Goal: Transaction & Acquisition: Download file/media

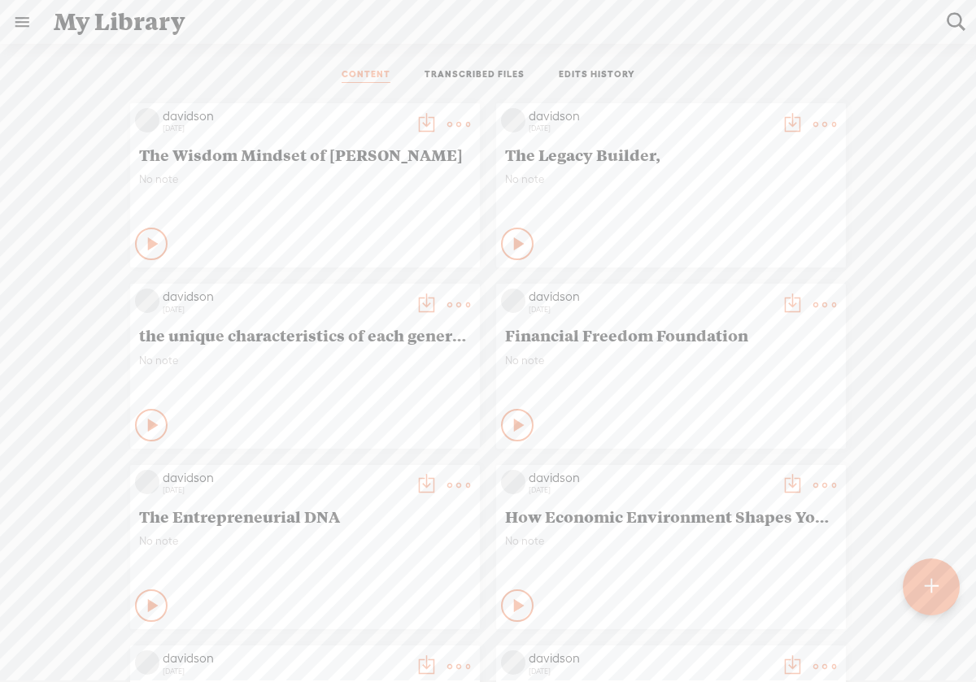
click at [931, 590] on t at bounding box center [930, 587] width 14 height 36
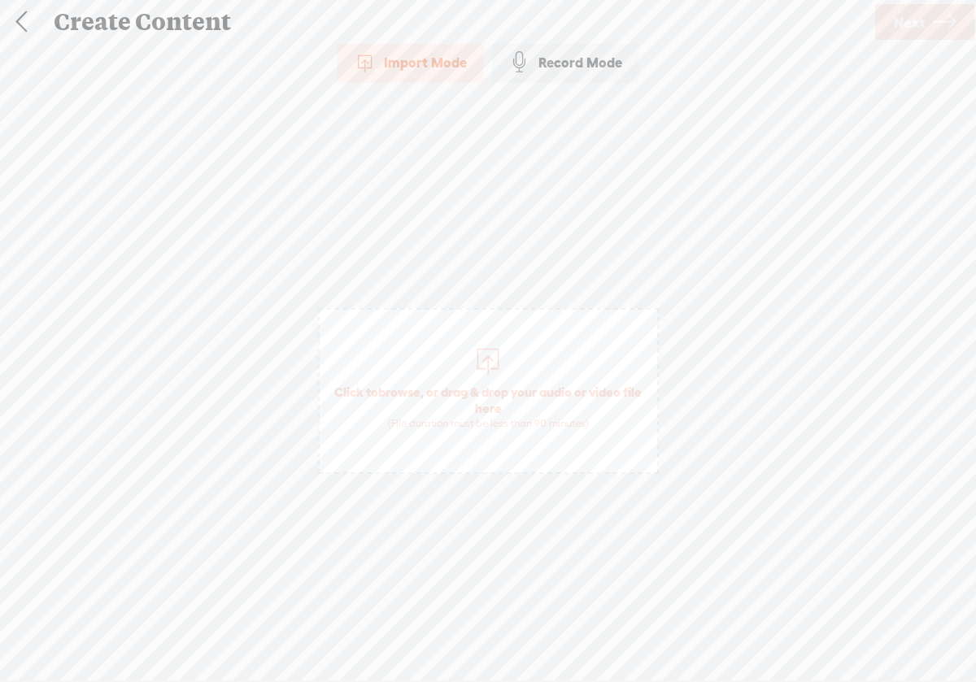
click at [484, 368] on div at bounding box center [488, 359] width 33 height 33
click at [897, 23] on span "Next" at bounding box center [908, 22] width 31 height 41
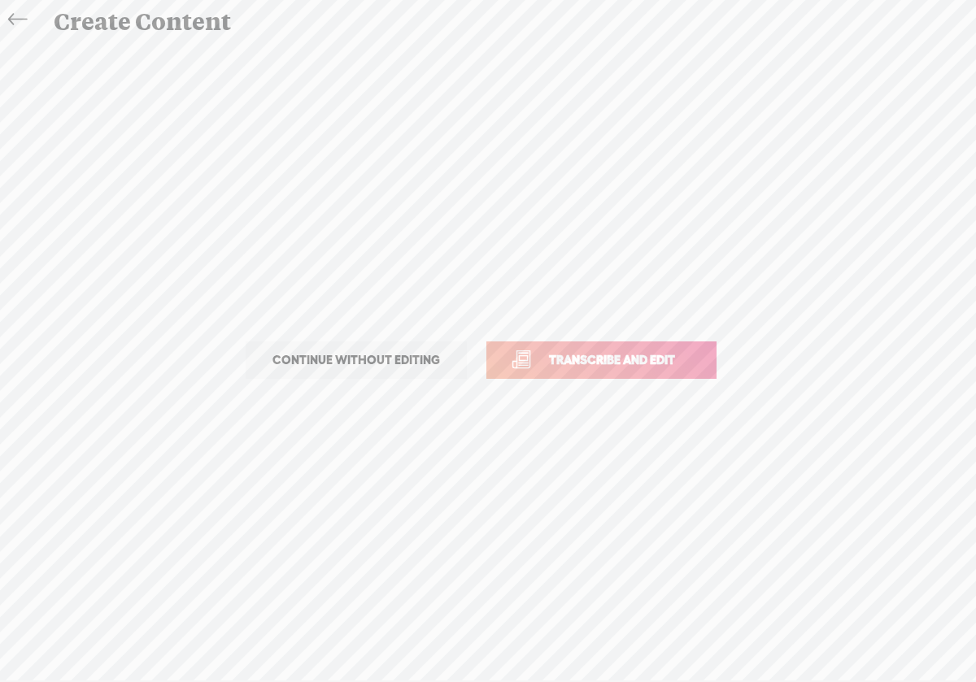
click at [650, 373] on link "Transcribe and edit" at bounding box center [601, 359] width 230 height 37
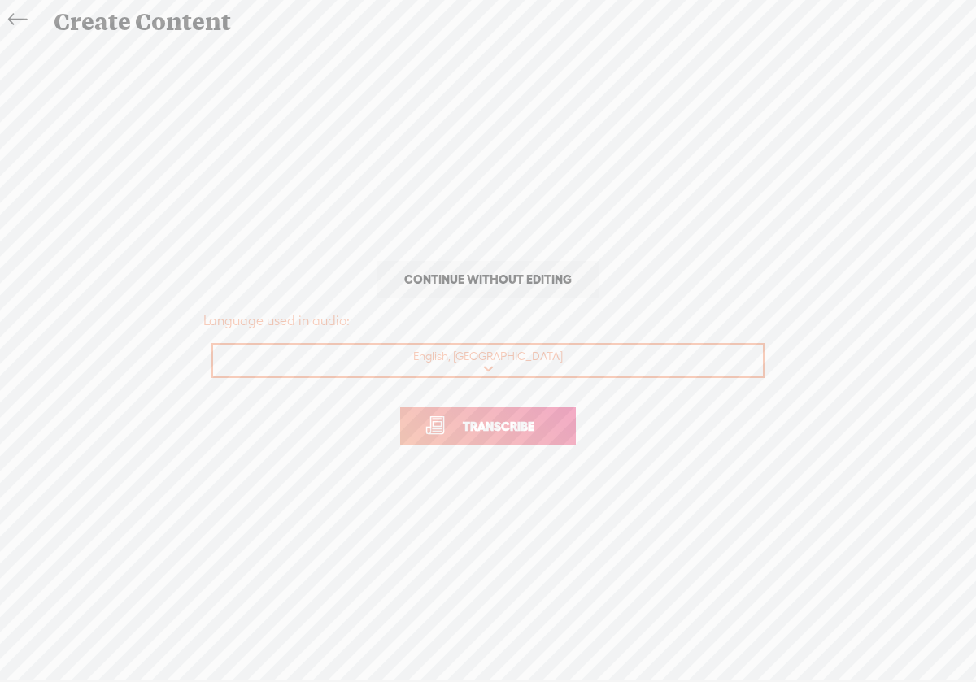
click at [540, 438] on link "Transcribe" at bounding box center [488, 425] width 176 height 37
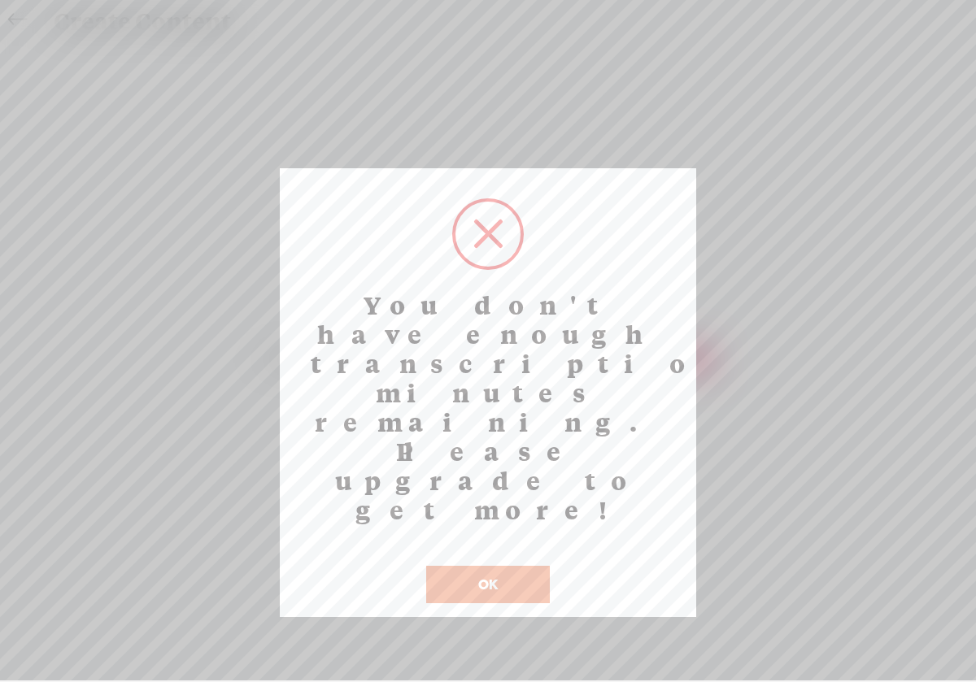
click at [513, 566] on button "OK" at bounding box center [488, 584] width 124 height 37
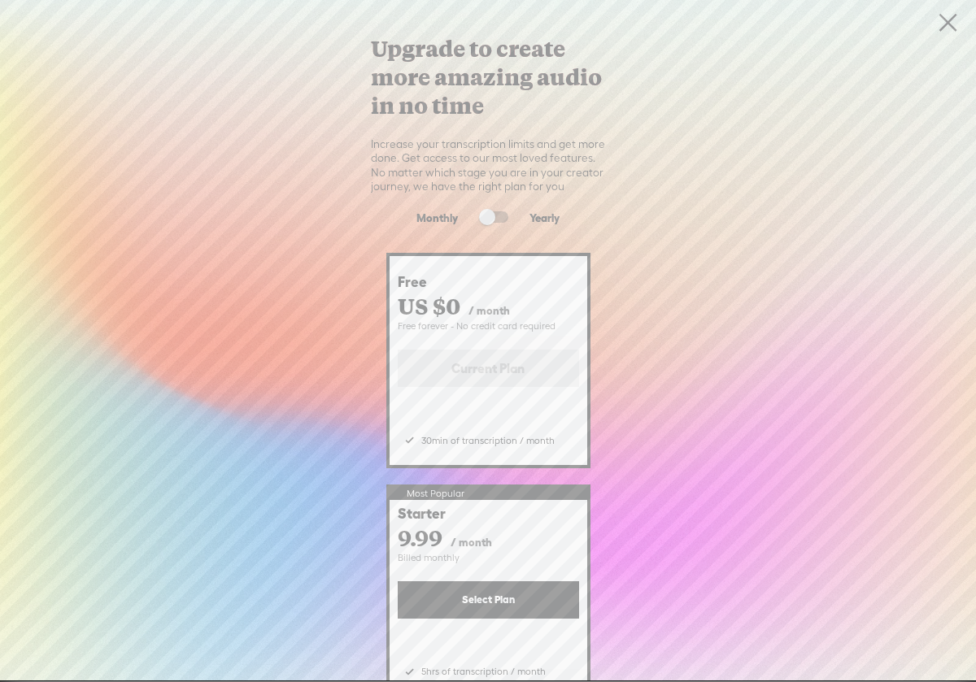
click at [946, 28] on link at bounding box center [947, 23] width 41 height 46
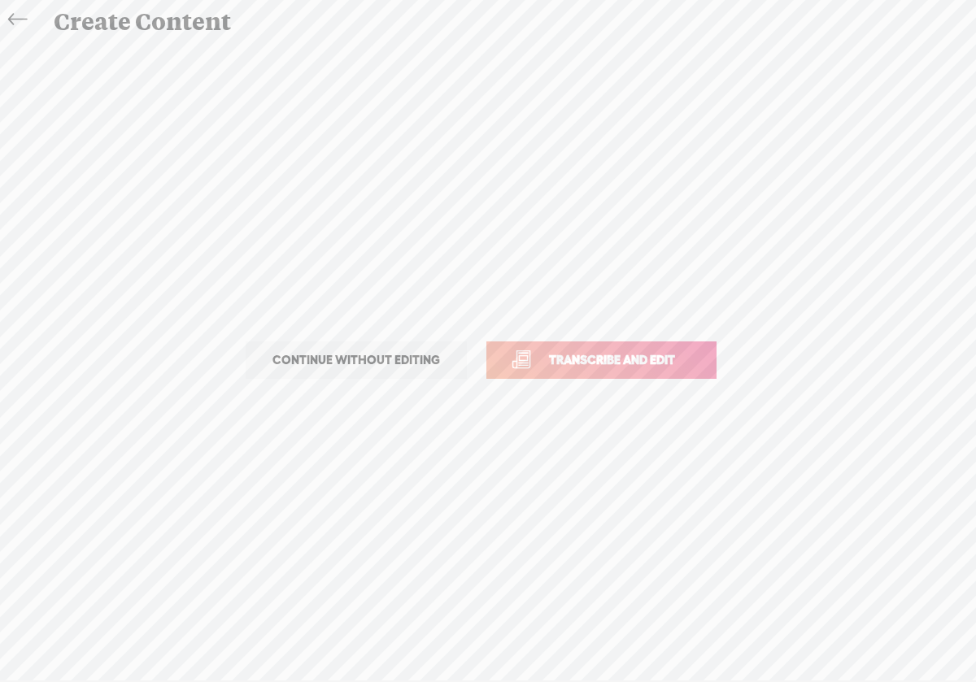
click at [673, 362] on span "Transcribe and edit" at bounding box center [612, 359] width 160 height 19
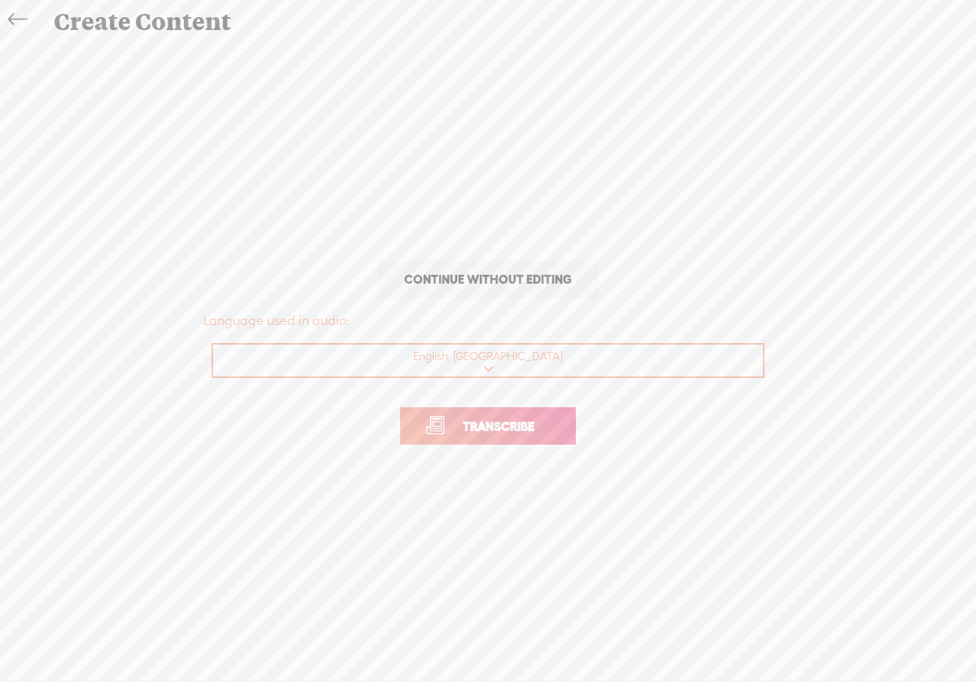
click at [535, 441] on link "Transcribe" at bounding box center [488, 425] width 176 height 37
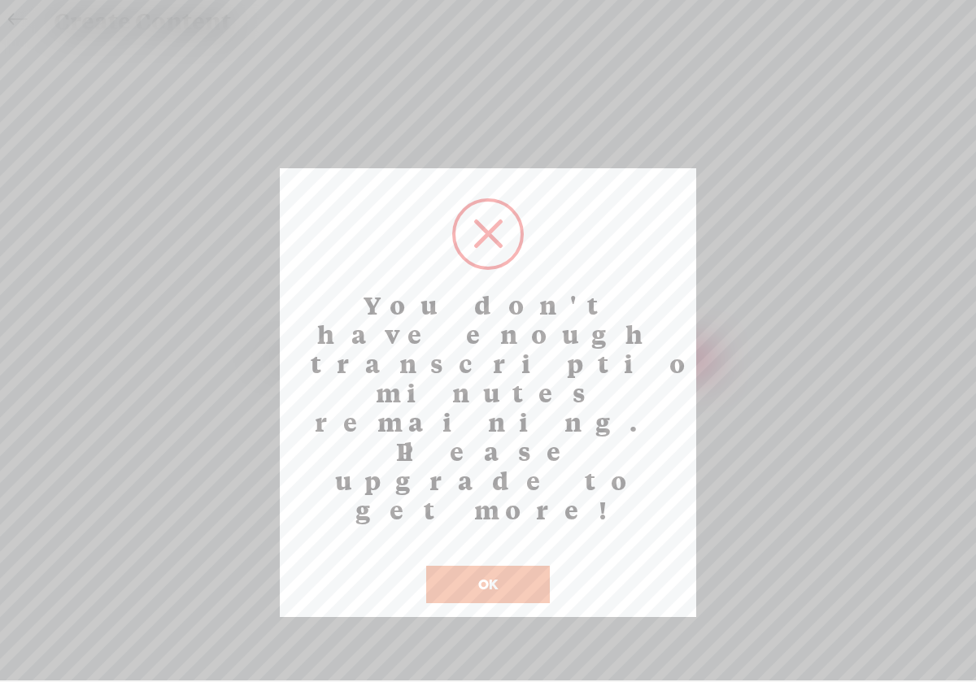
click at [485, 566] on button "OK" at bounding box center [488, 584] width 124 height 37
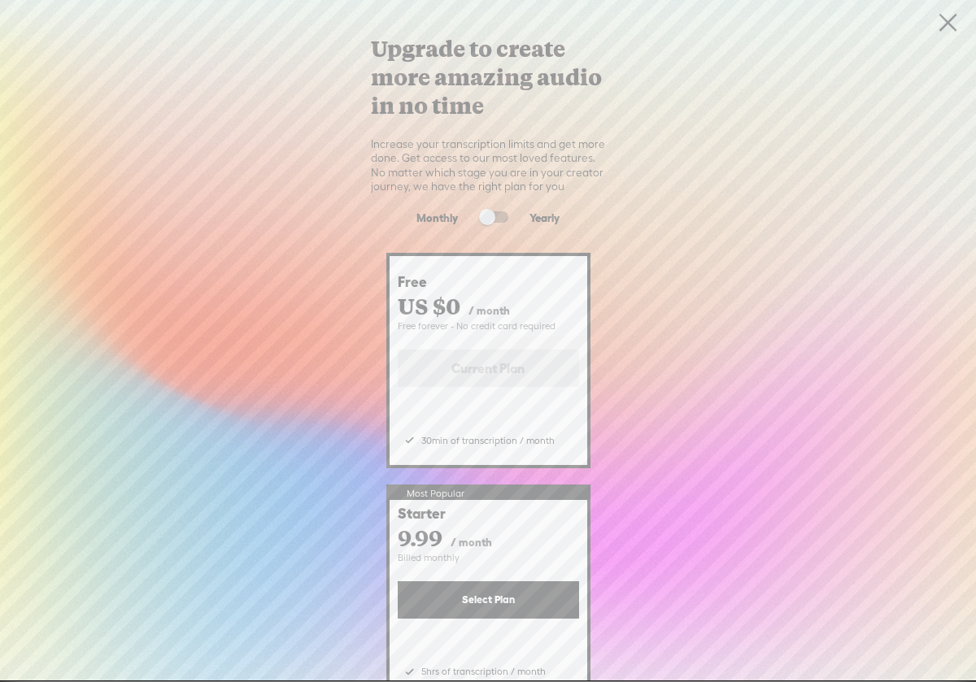
click at [945, 26] on link at bounding box center [947, 23] width 41 height 46
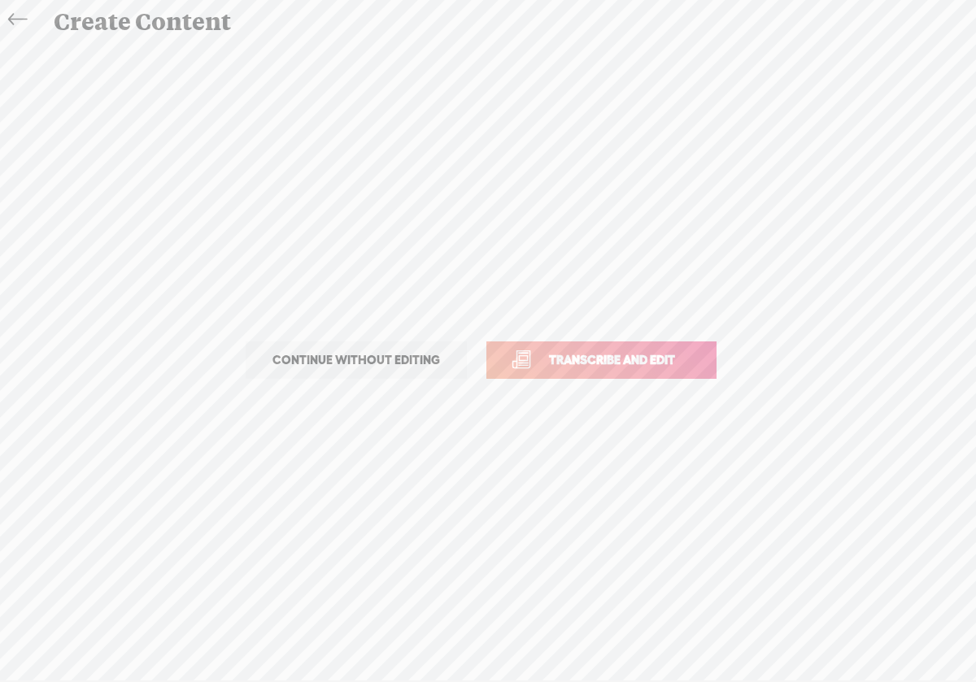
click at [16, 20] on icon at bounding box center [17, 20] width 19 height 37
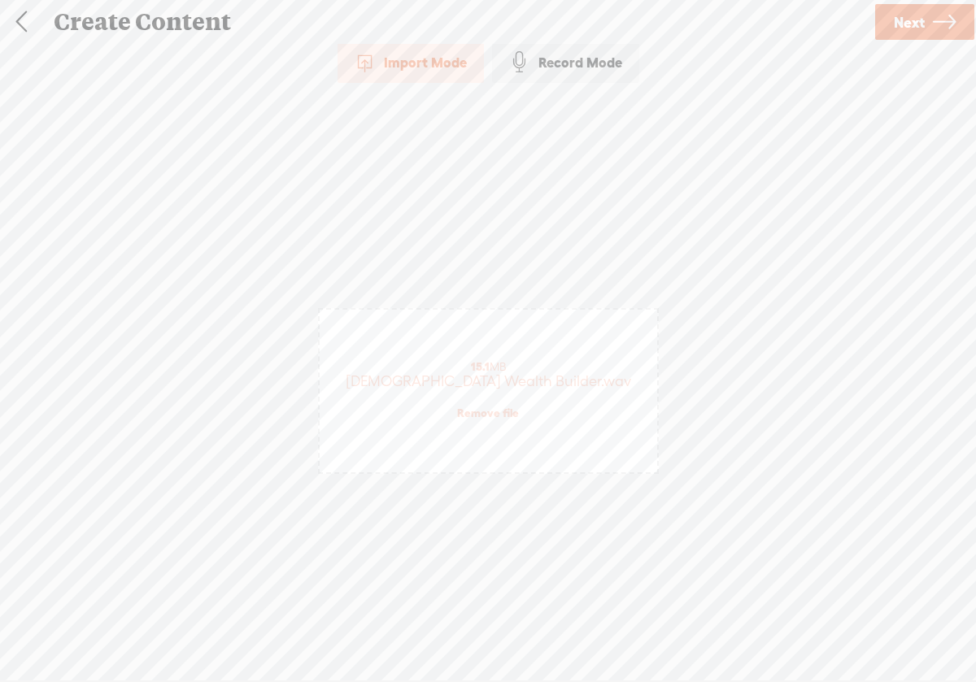
click at [16, 20] on link at bounding box center [21, 22] width 41 height 42
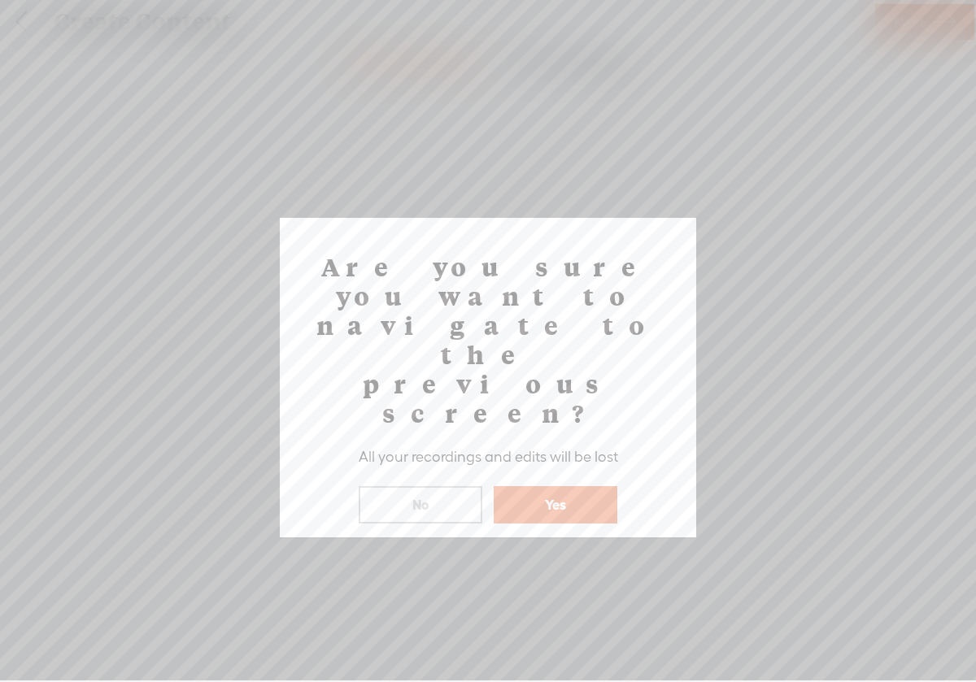
click at [448, 486] on button "No" at bounding box center [421, 504] width 124 height 37
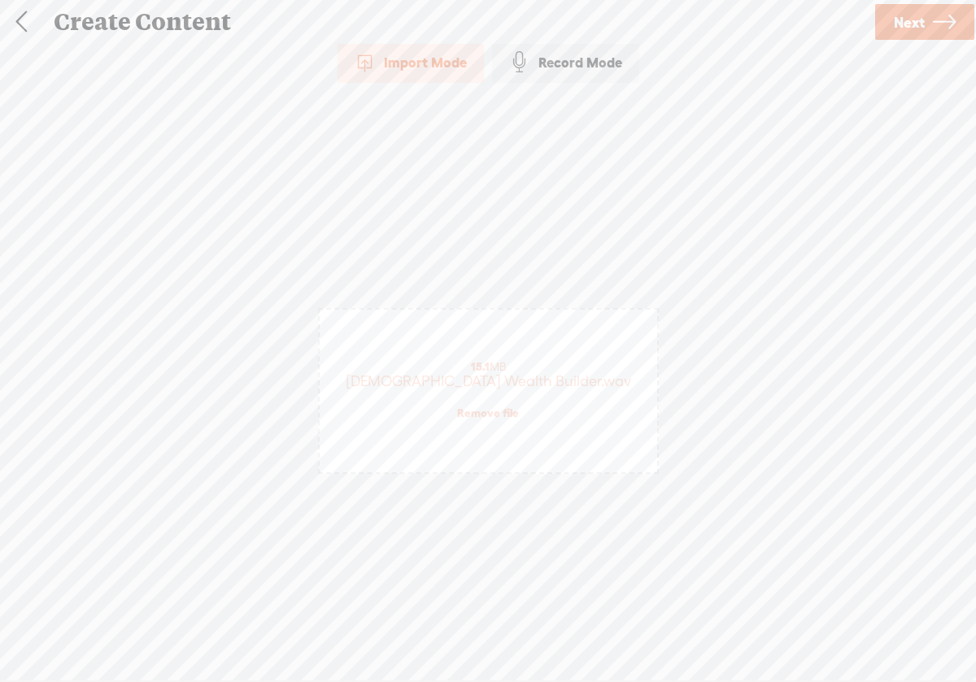
click at [19, 24] on link at bounding box center [21, 22] width 41 height 42
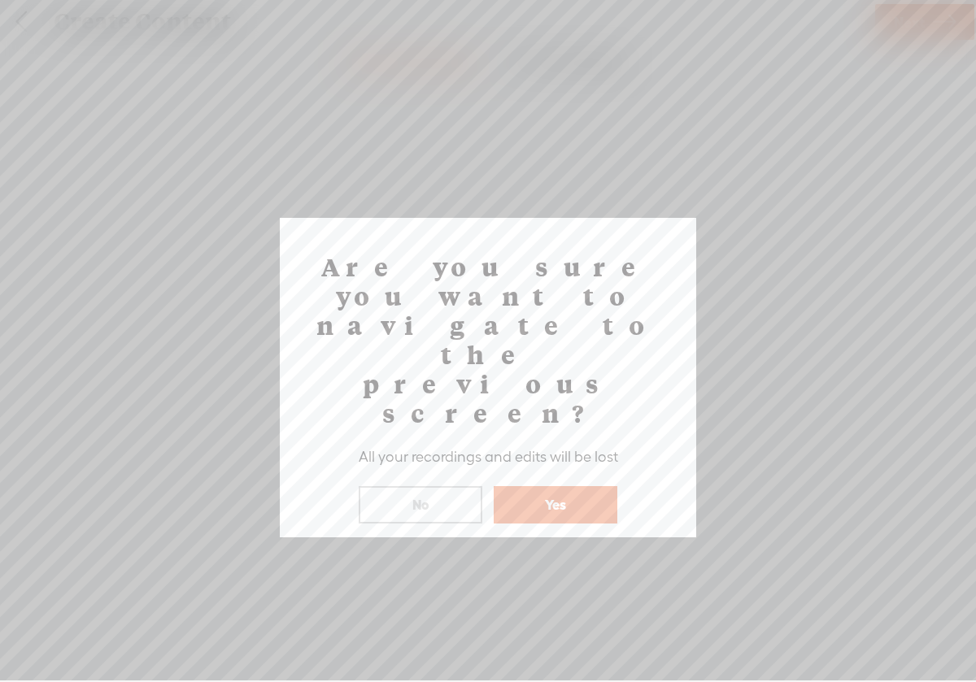
click at [467, 486] on button "No" at bounding box center [421, 504] width 124 height 37
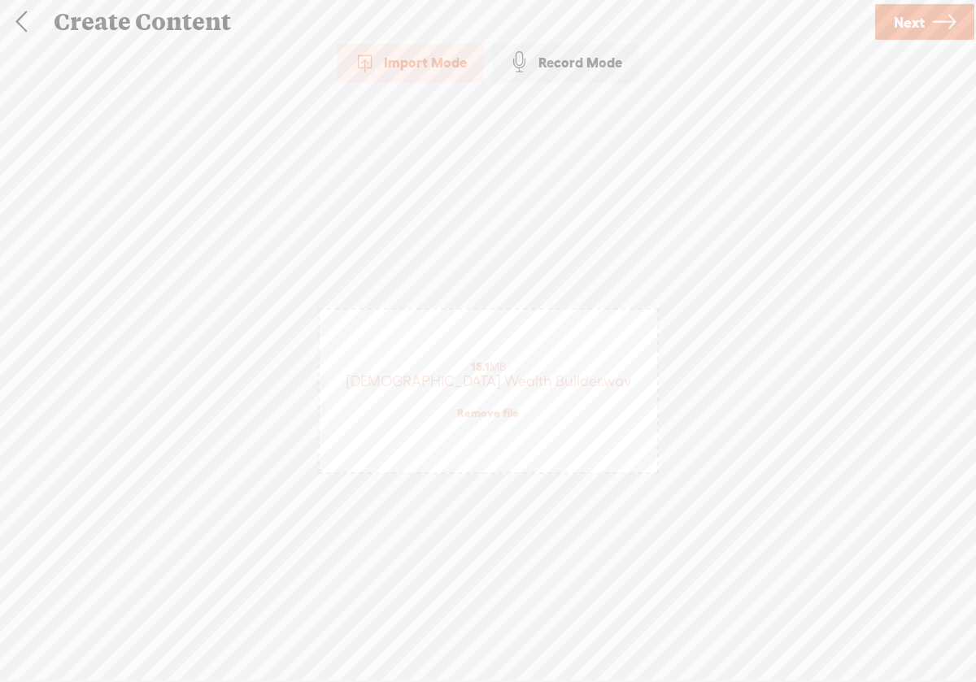
click at [28, 27] on link at bounding box center [21, 22] width 41 height 42
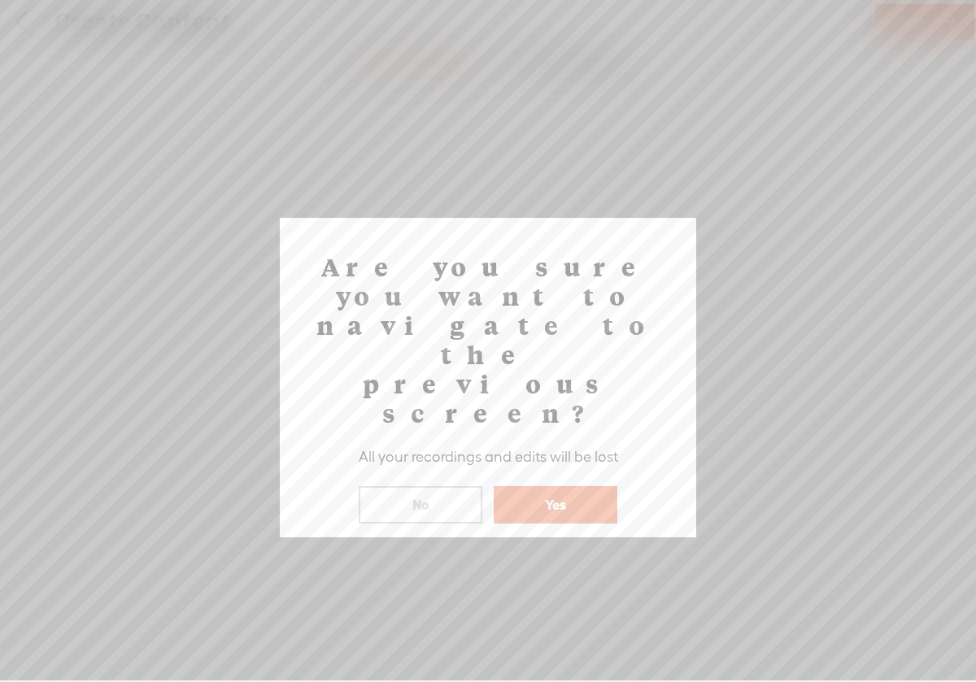
click at [454, 486] on button "No" at bounding box center [421, 504] width 124 height 37
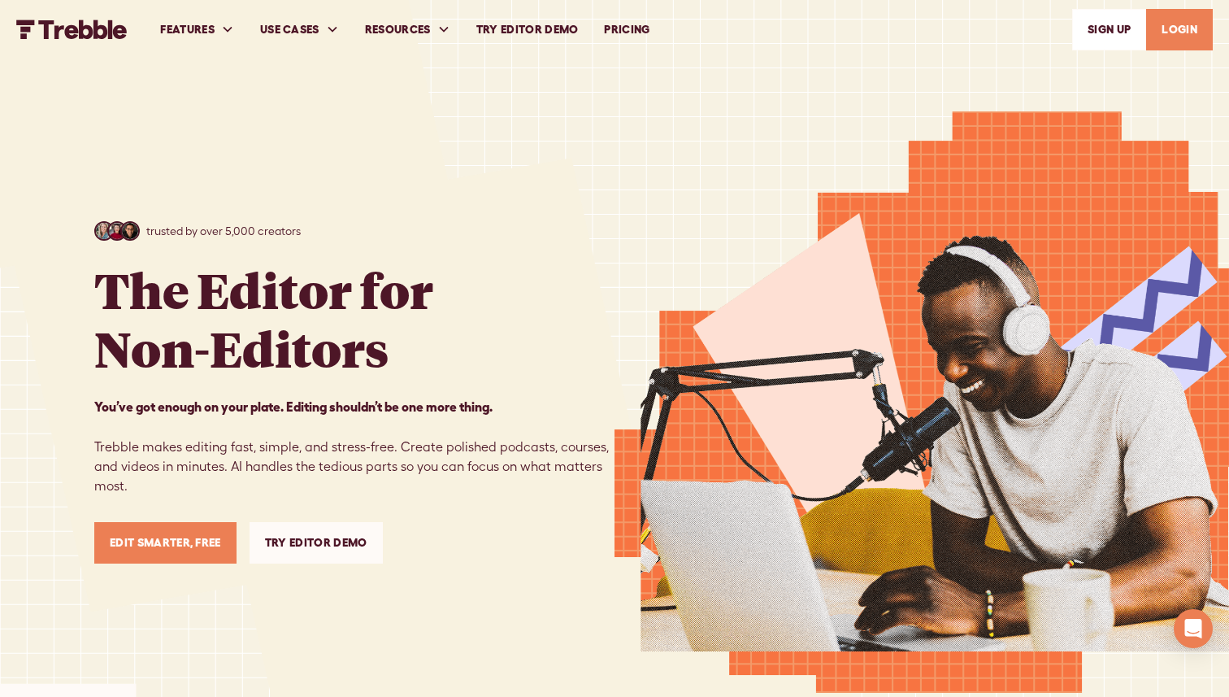
click at [1176, 42] on link "LOGIN" at bounding box center [1179, 29] width 67 height 41
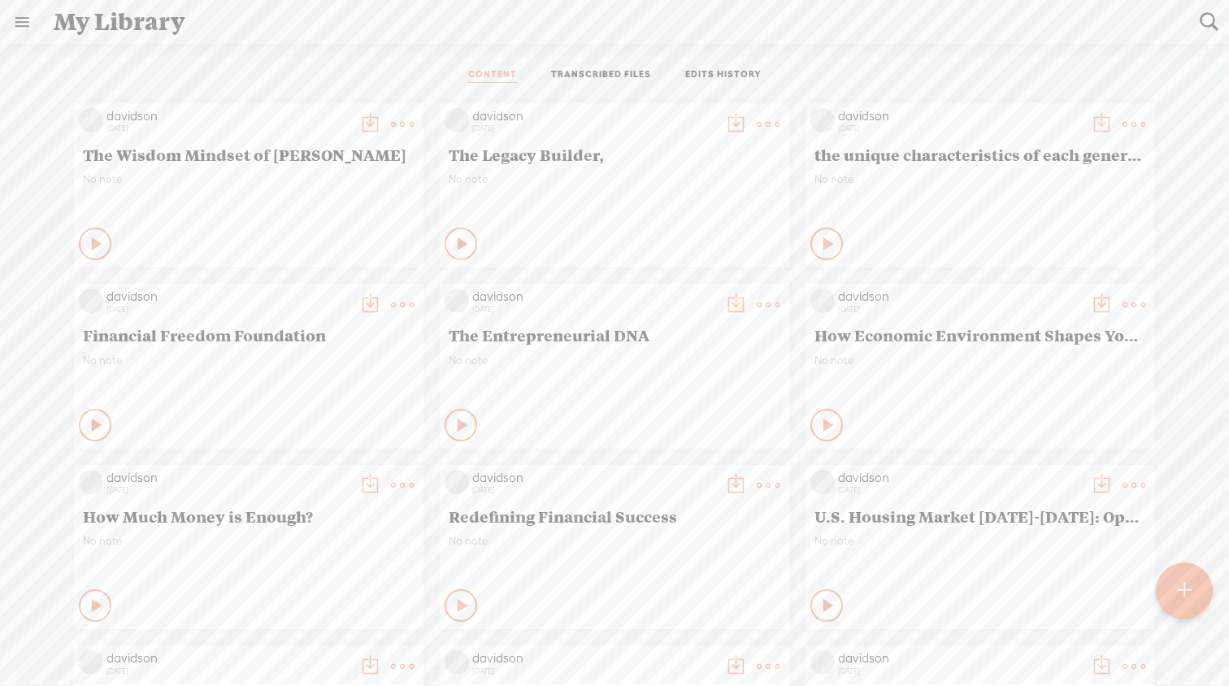
click at [25, 25] on link at bounding box center [22, 22] width 42 height 42
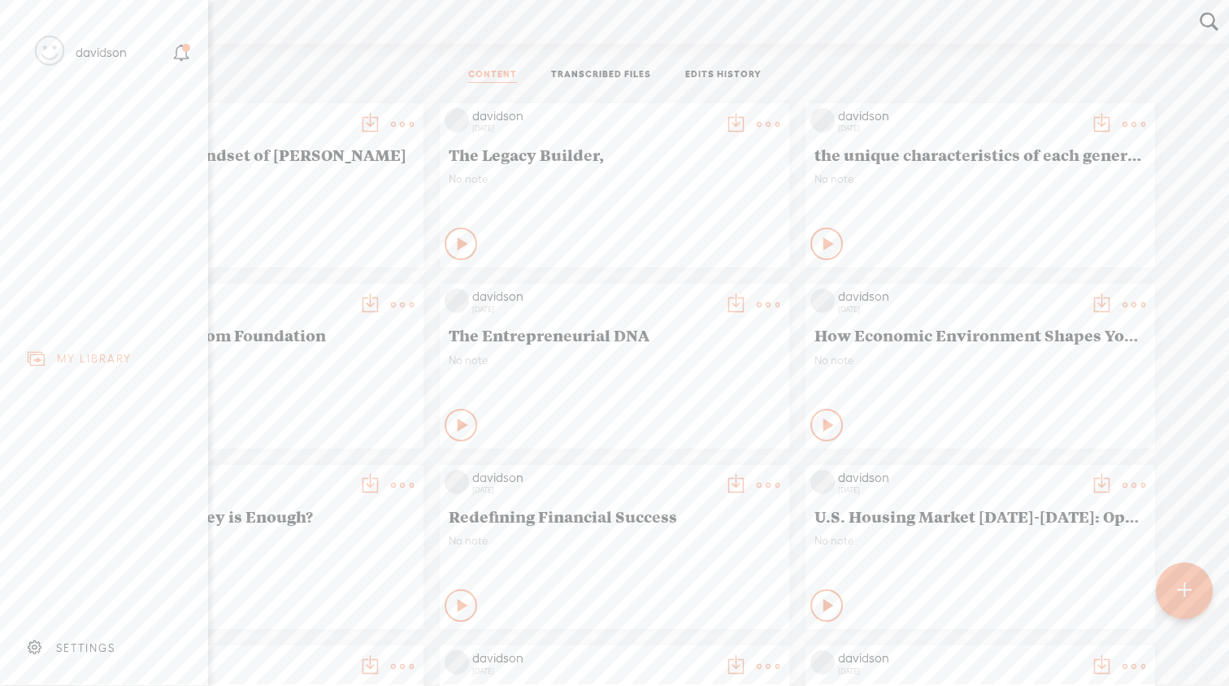
click at [75, 356] on div "MY LIBRARY" at bounding box center [94, 359] width 75 height 14
click at [66, 650] on div "SETTINGS" at bounding box center [85, 648] width 59 height 14
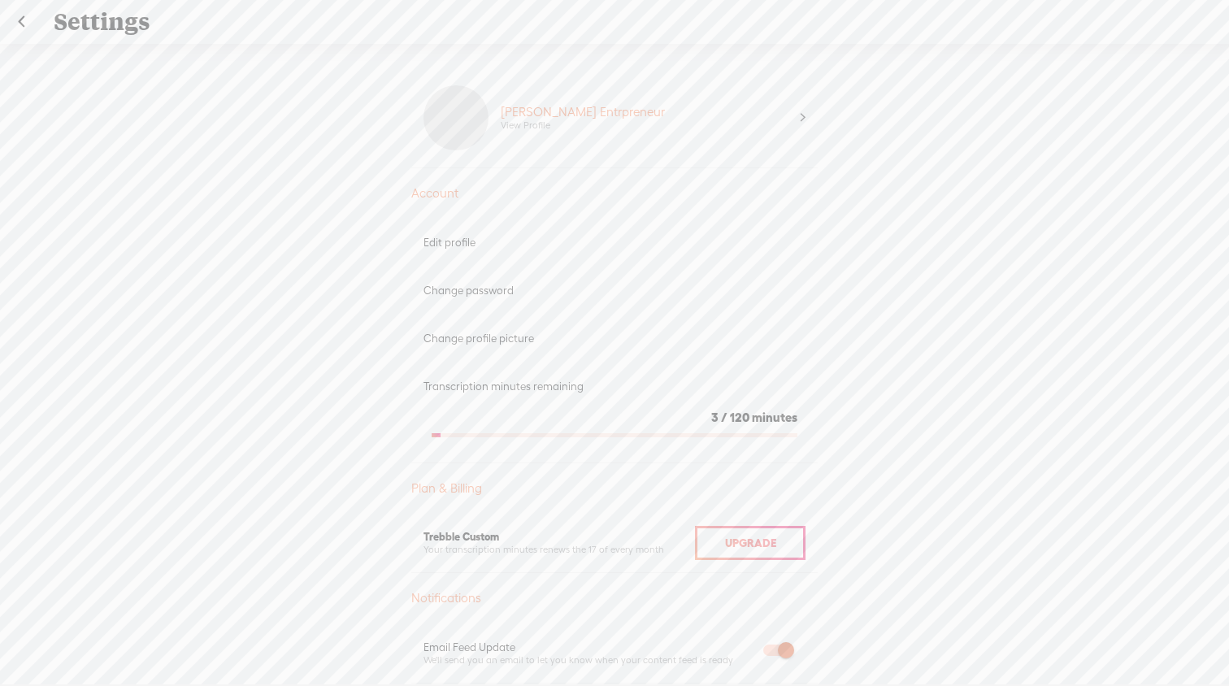
click at [1091, 365] on div "Upgrade To Trebble Plus [PERSON_NAME] Entrpreneur View Profile Account Edit pro…" at bounding box center [614, 374] width 1229 height 660
click at [27, 24] on link at bounding box center [21, 22] width 41 height 42
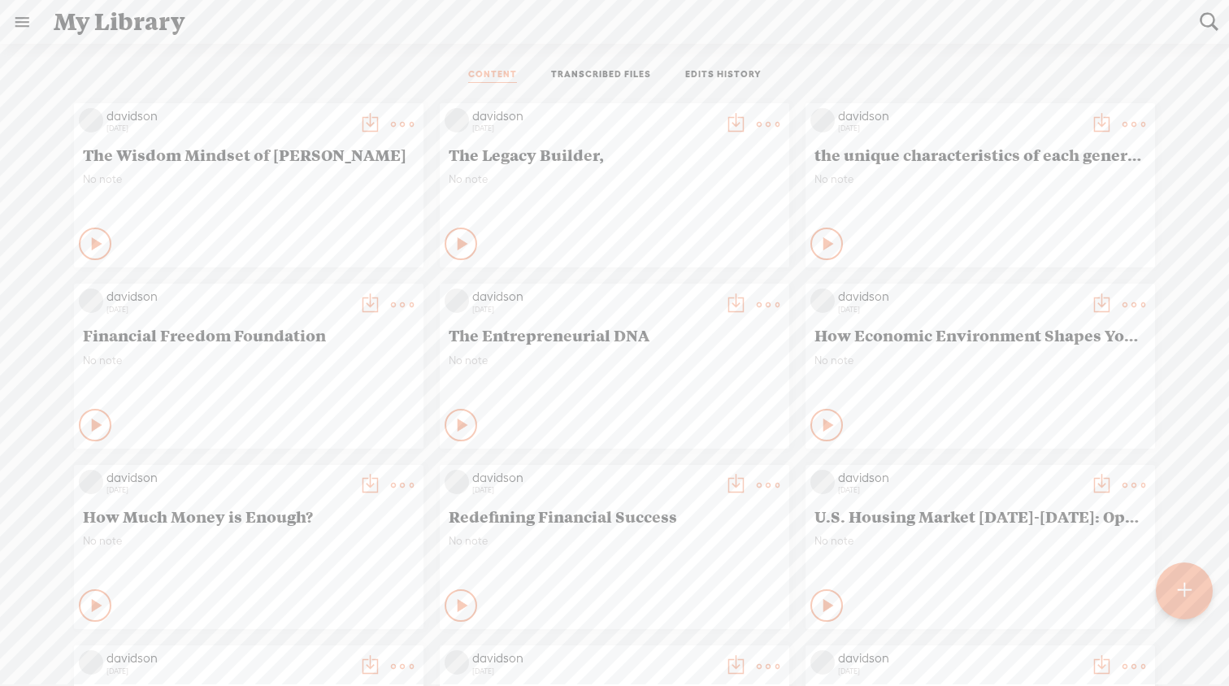
drag, startPoint x: 418, startPoint y: 575, endPoint x: 397, endPoint y: 654, distance: 82.4
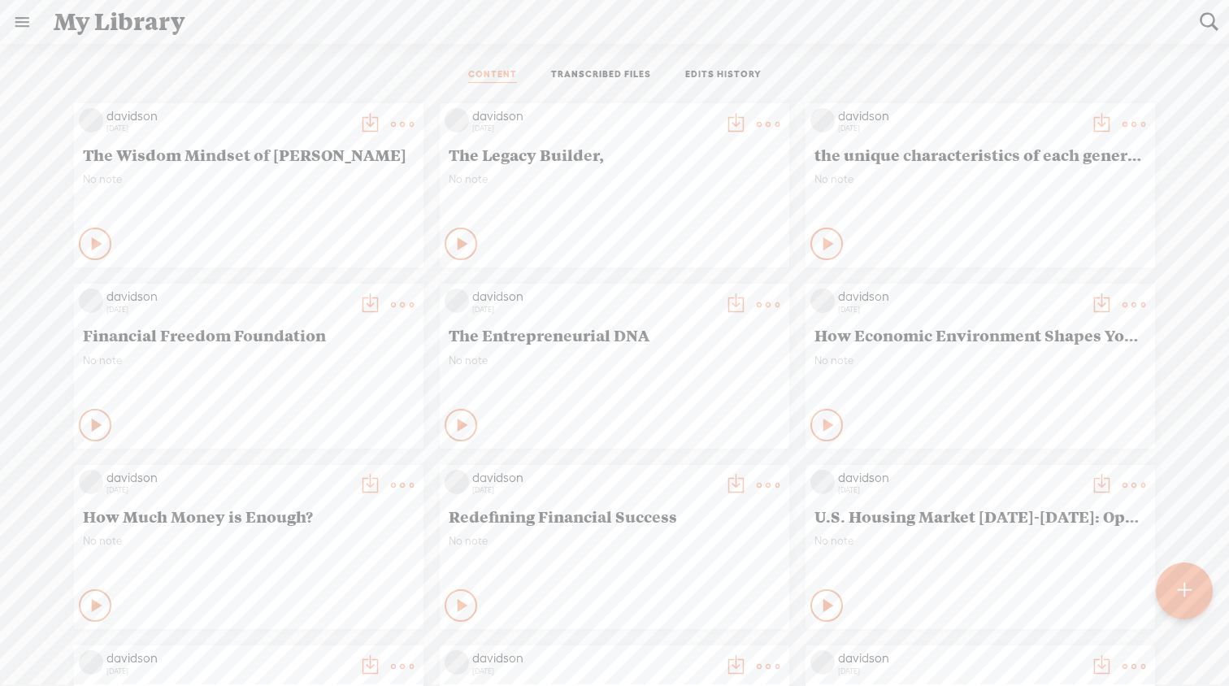
drag, startPoint x: 428, startPoint y: 654, endPoint x: 429, endPoint y: 697, distance: 43.1
click at [429, 685] on html "You have 3 minutes of transcription remaining. Upgrade to increase your limit H…" at bounding box center [614, 342] width 1229 height 685
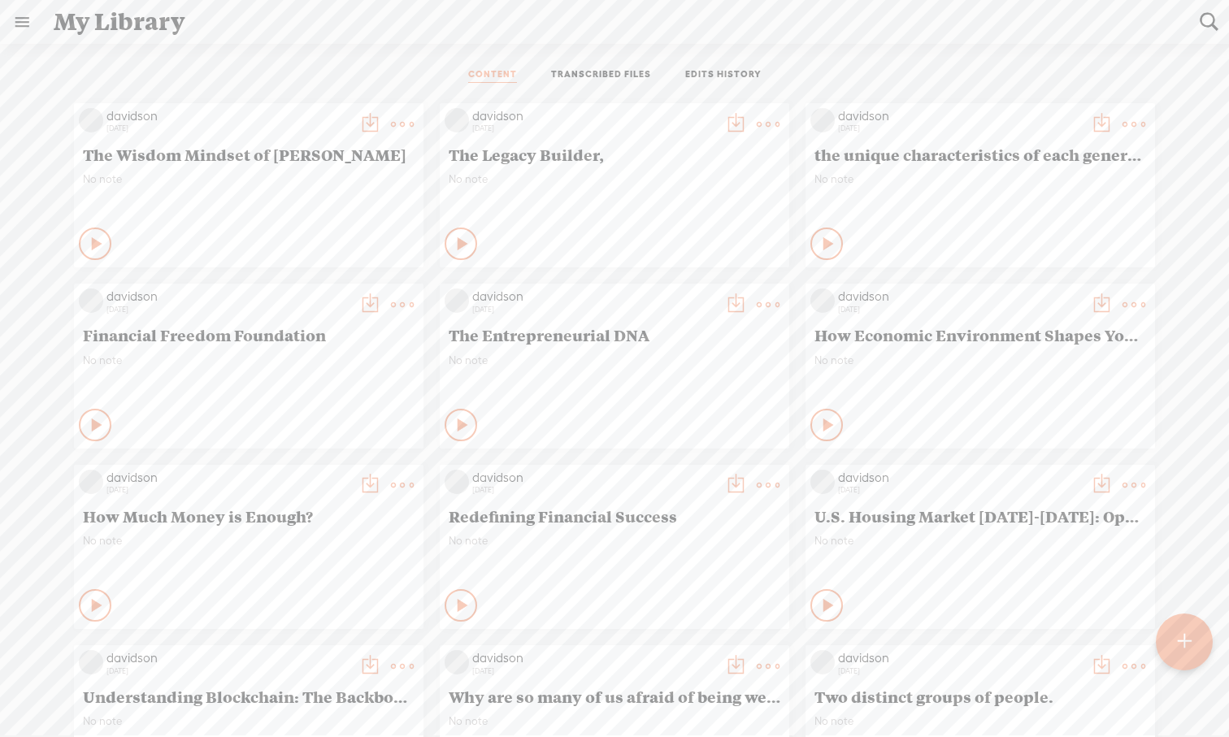
click at [429, 515] on div "davidson [DATE] The Wisdom Mindset of [PERSON_NAME] No note Play Content" at bounding box center [614, 728] width 1205 height 1266
click at [20, 20] on link at bounding box center [22, 22] width 42 height 42
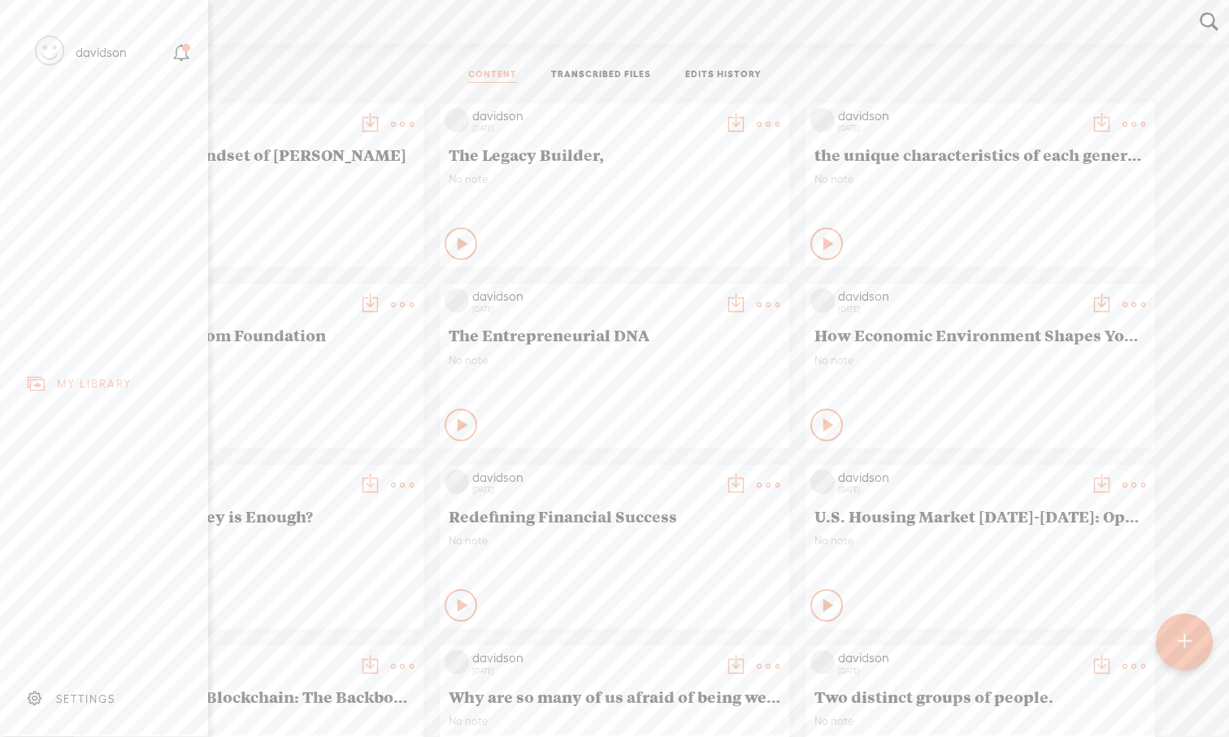
click at [90, 52] on div "davidson" at bounding box center [101, 53] width 51 height 16
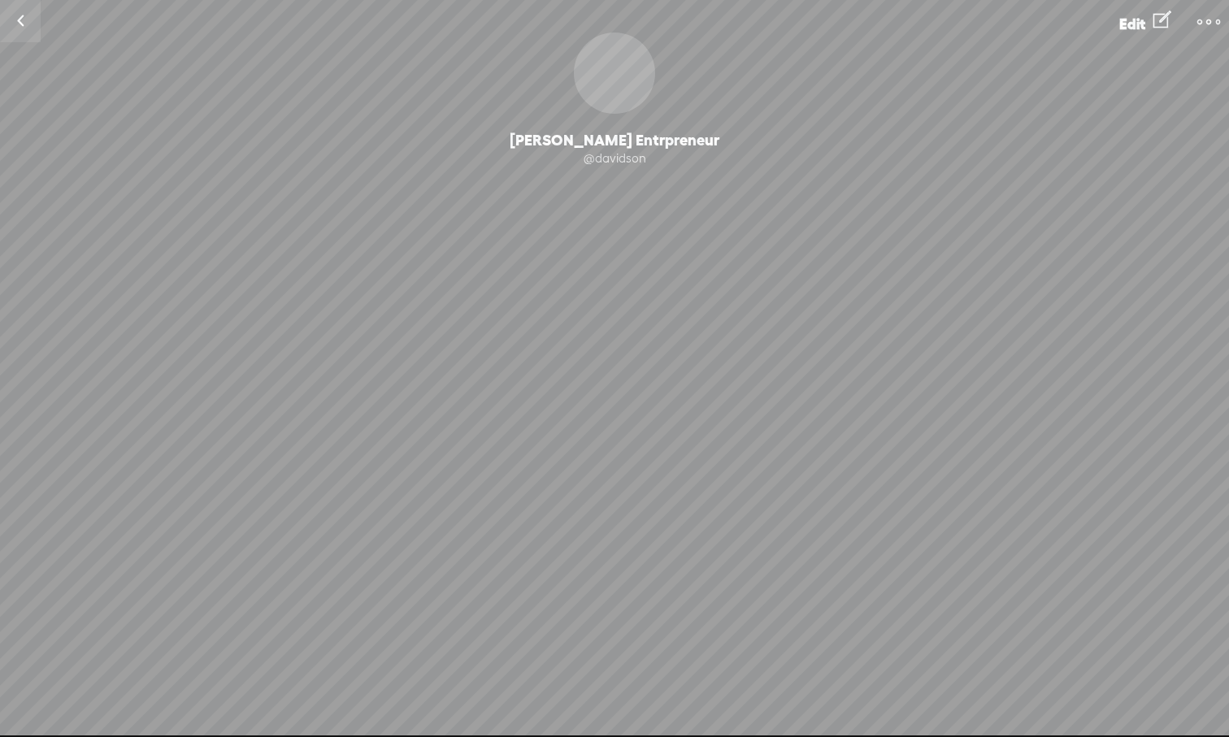
click at [22, 25] on link at bounding box center [20, 21] width 41 height 42
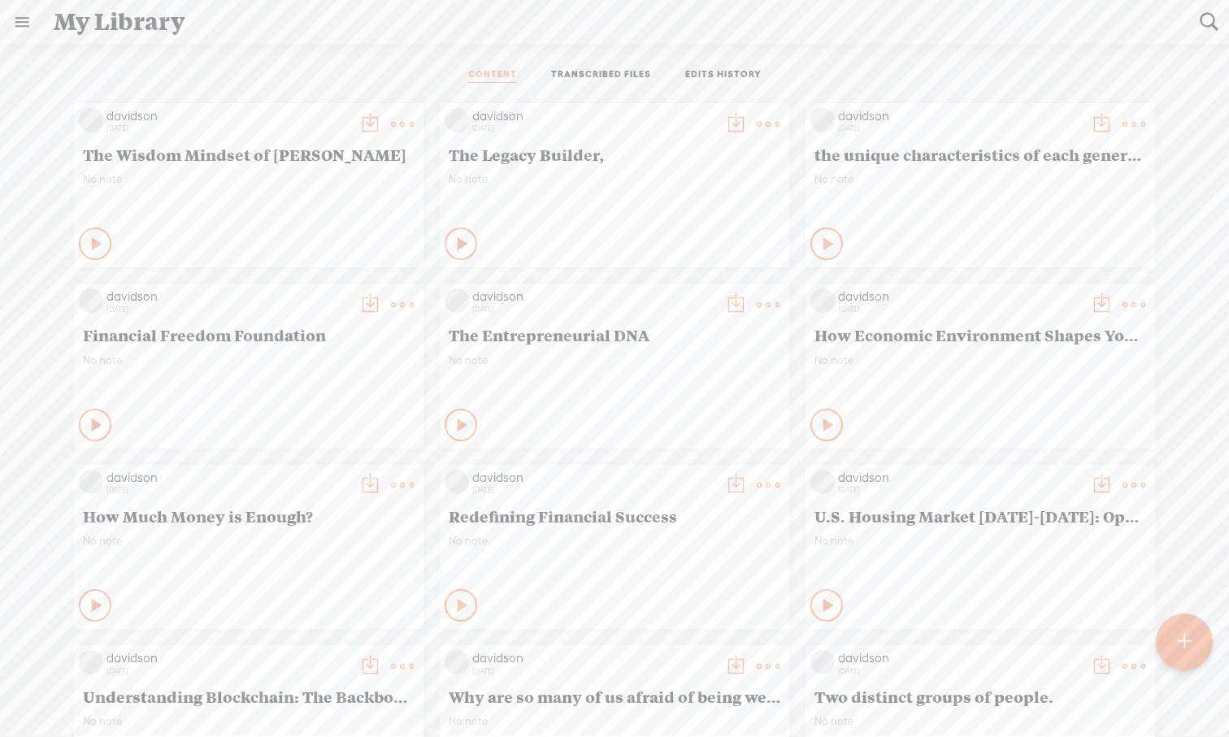
click at [19, 29] on link at bounding box center [22, 22] width 42 height 42
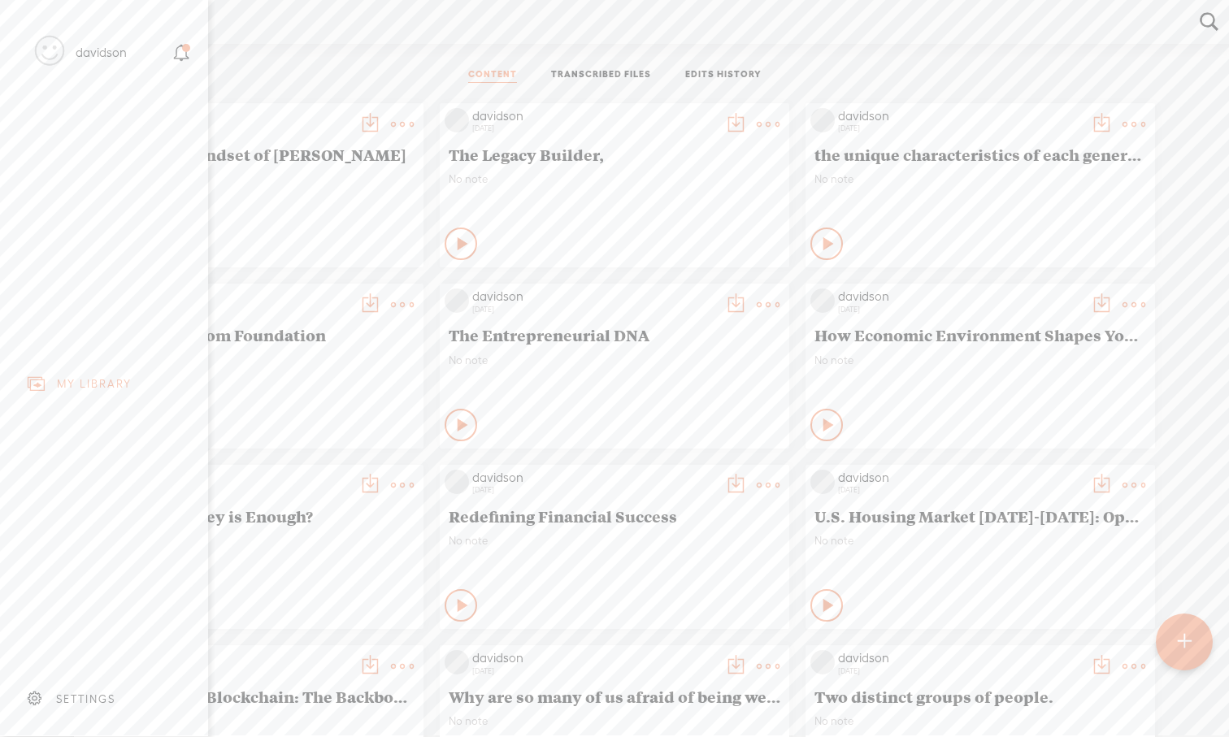
click at [76, 390] on div "MY LIBRARY" at bounding box center [94, 384] width 75 height 14
click at [76, 685] on div "SETTINGS" at bounding box center [85, 700] width 59 height 14
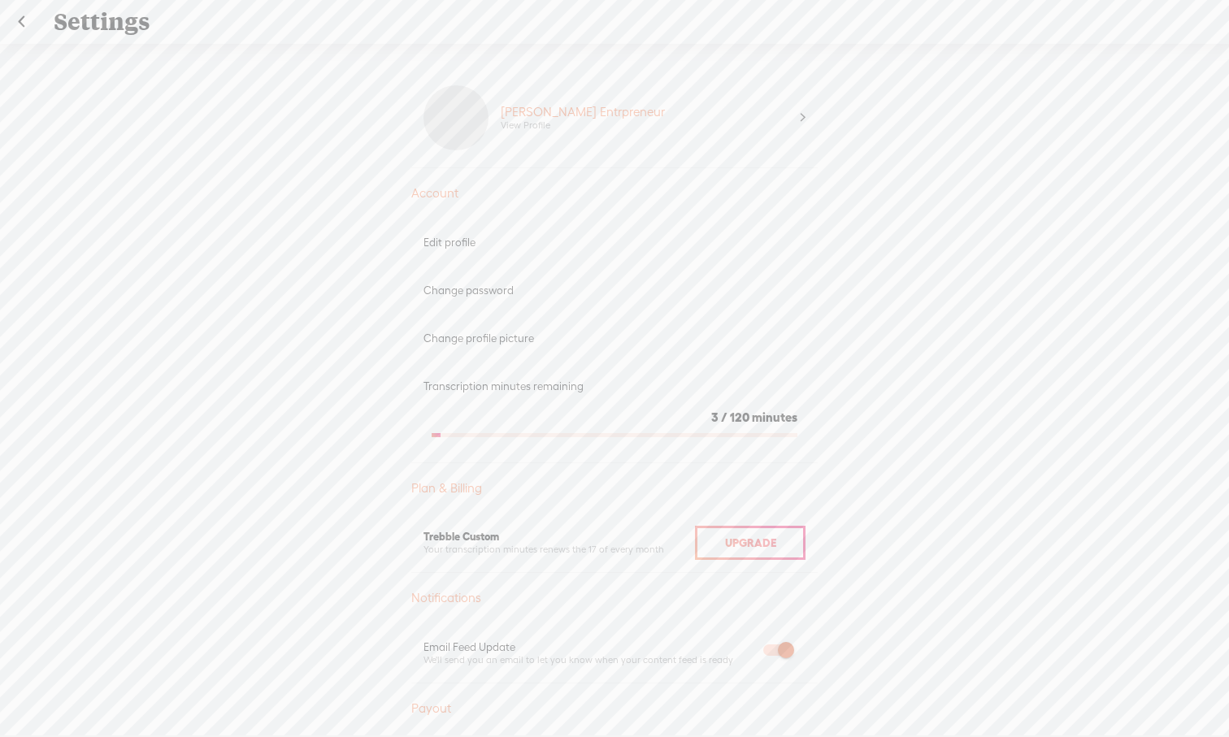
click at [1019, 402] on div "Upgrade To Trebble Plus [PERSON_NAME] Entrpreneur View Profile Account Edit pro…" at bounding box center [614, 399] width 1229 height 711
click at [20, 24] on link at bounding box center [21, 22] width 41 height 42
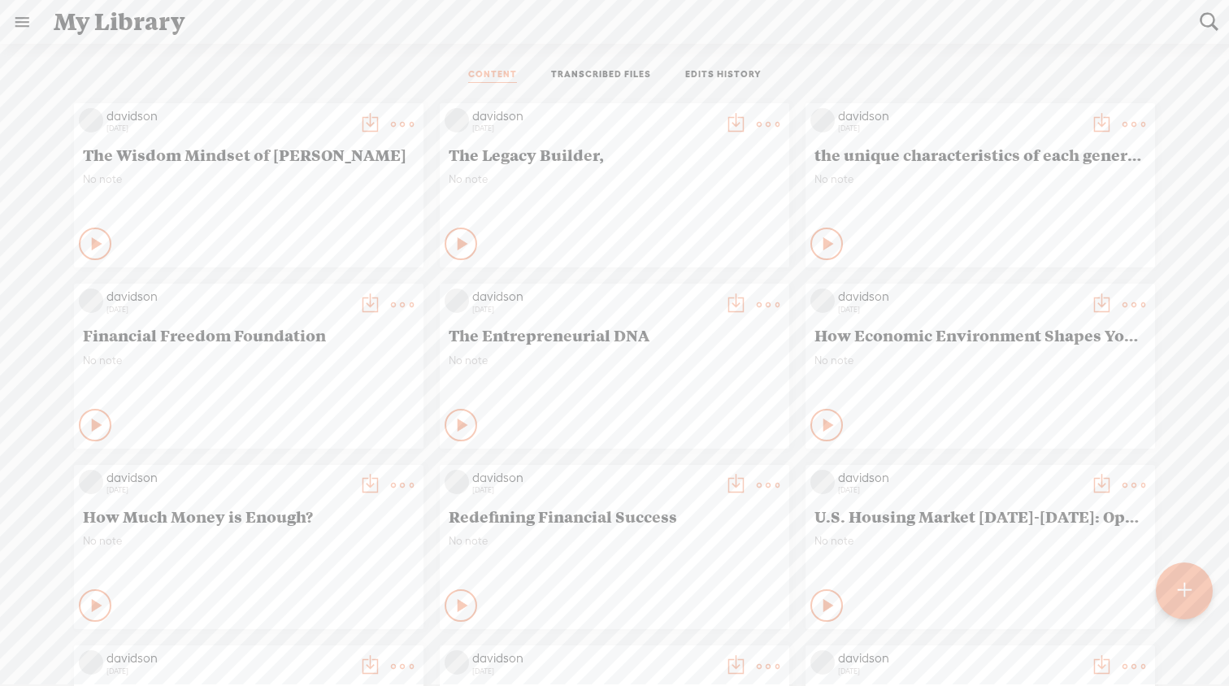
click at [455, 244] on icon at bounding box center [463, 244] width 16 height 16
click at [828, 250] on icon at bounding box center [829, 244] width 16 height 16
click at [769, 121] on t at bounding box center [768, 124] width 23 height 23
click at [737, 294] on link "Download as..." at bounding box center [691, 290] width 163 height 37
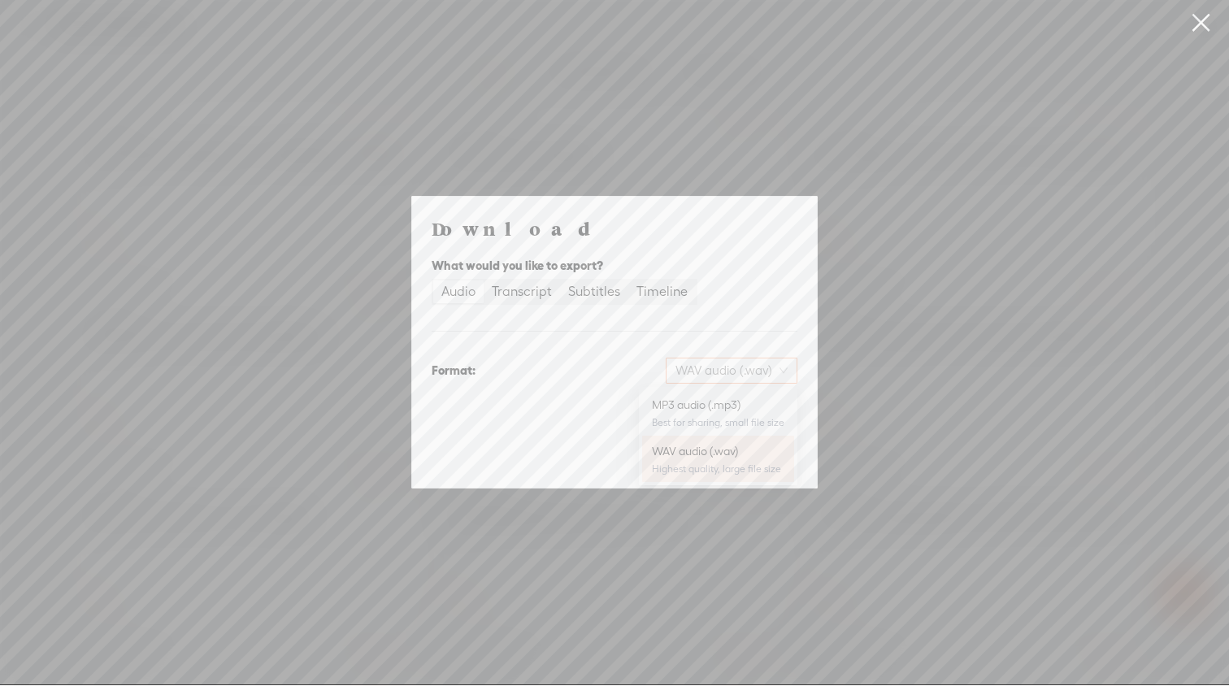
click at [776, 369] on span "WAV audio (.wav)" at bounding box center [732, 371] width 112 height 24
click at [741, 406] on div "MP3 audio (.mp3)" at bounding box center [718, 405] width 133 height 16
click at [758, 460] on span "Download" at bounding box center [756, 455] width 57 height 16
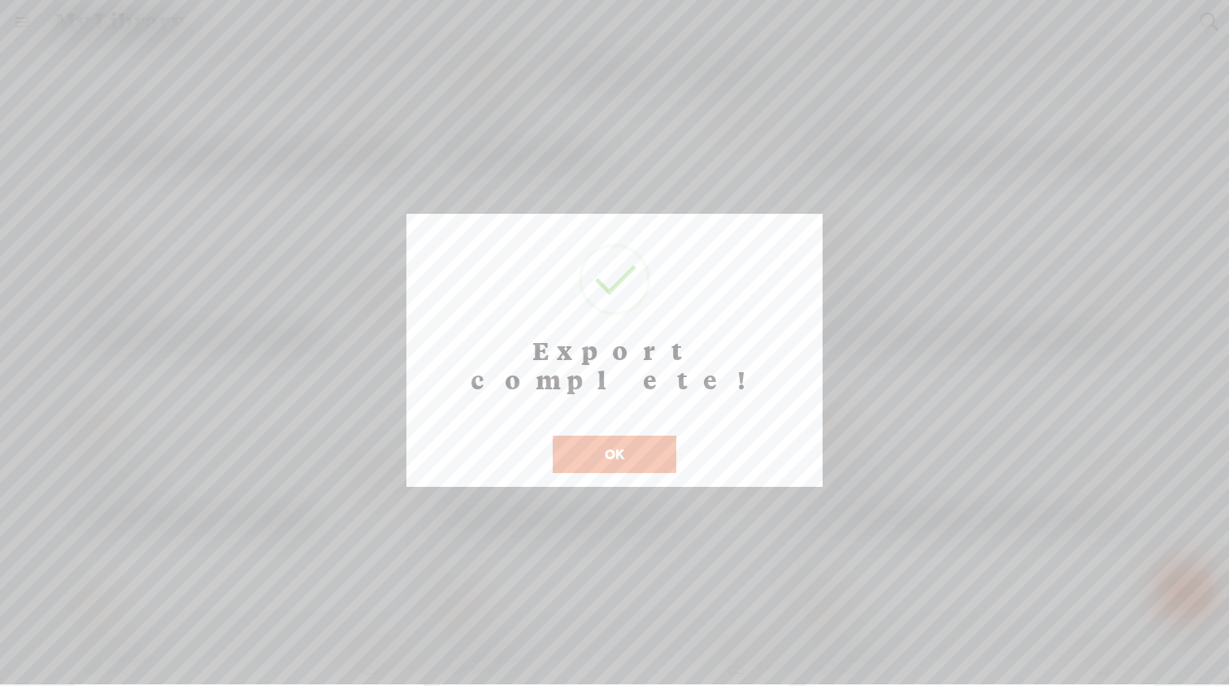
click at [621, 436] on button "OK" at bounding box center [615, 454] width 124 height 37
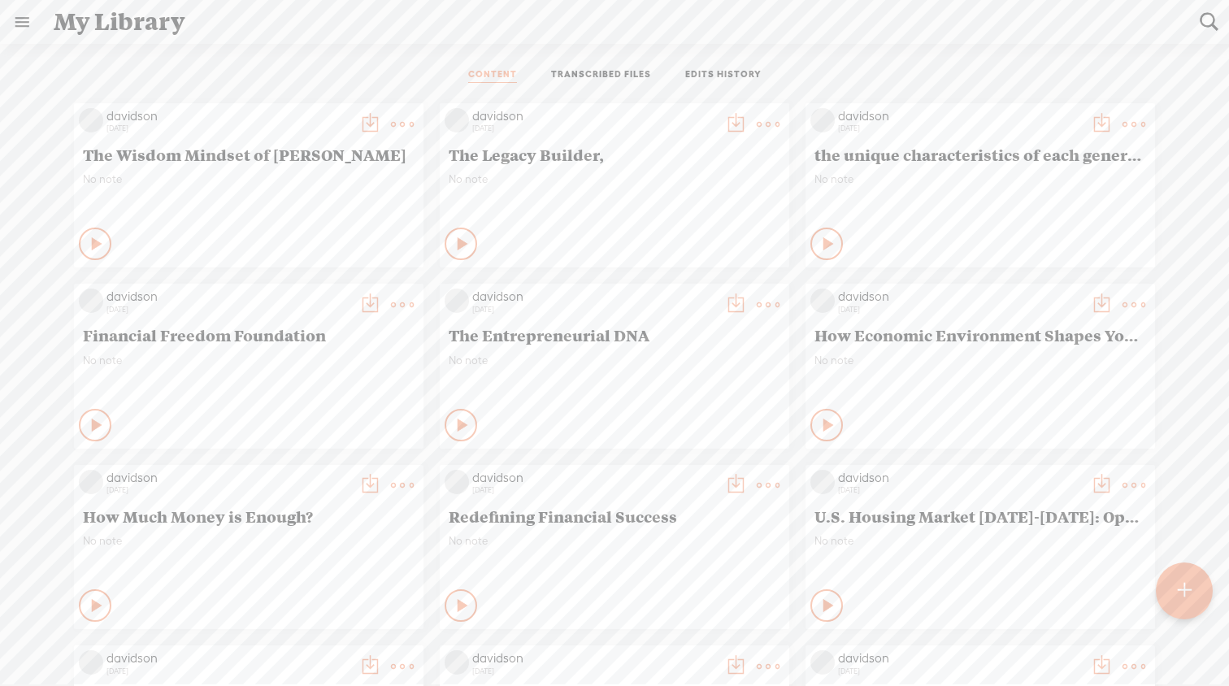
click at [736, 127] on t at bounding box center [735, 124] width 23 height 23
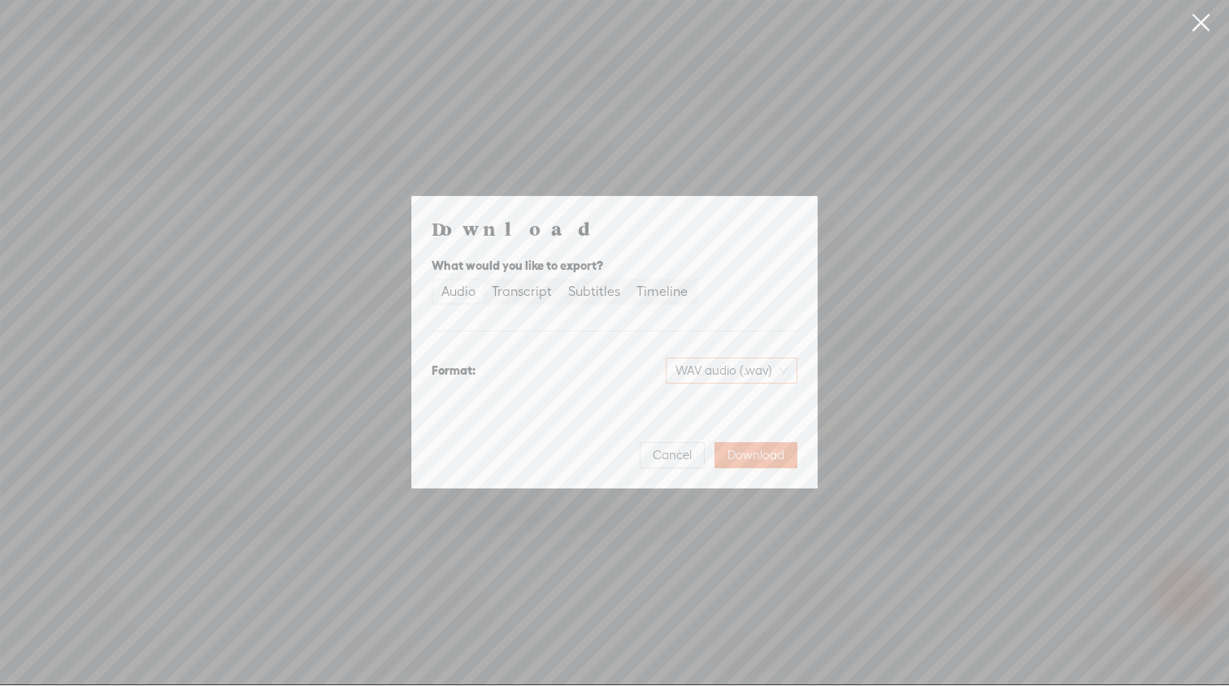
click at [789, 371] on div "WAV audio (.wav)" at bounding box center [732, 371] width 132 height 26
click at [767, 403] on div "MP3 audio (.mp3)" at bounding box center [718, 405] width 133 height 16
click at [755, 457] on span "Download" at bounding box center [756, 455] width 57 height 16
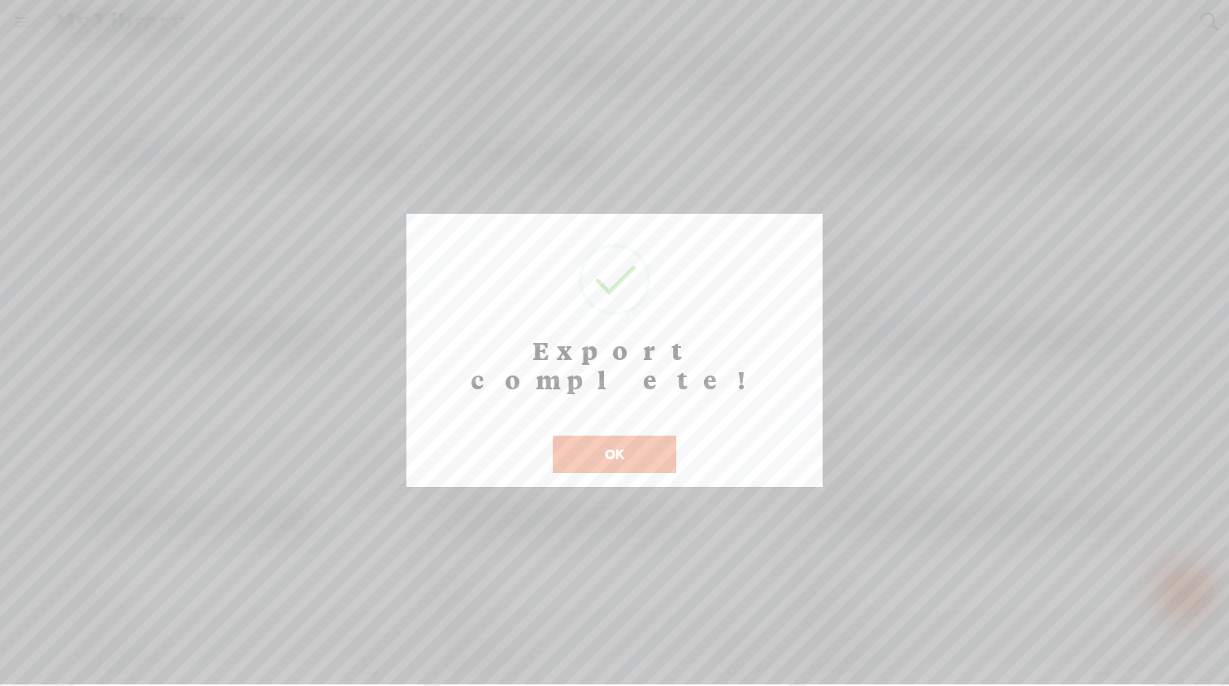
click at [591, 436] on button "OK" at bounding box center [615, 454] width 124 height 37
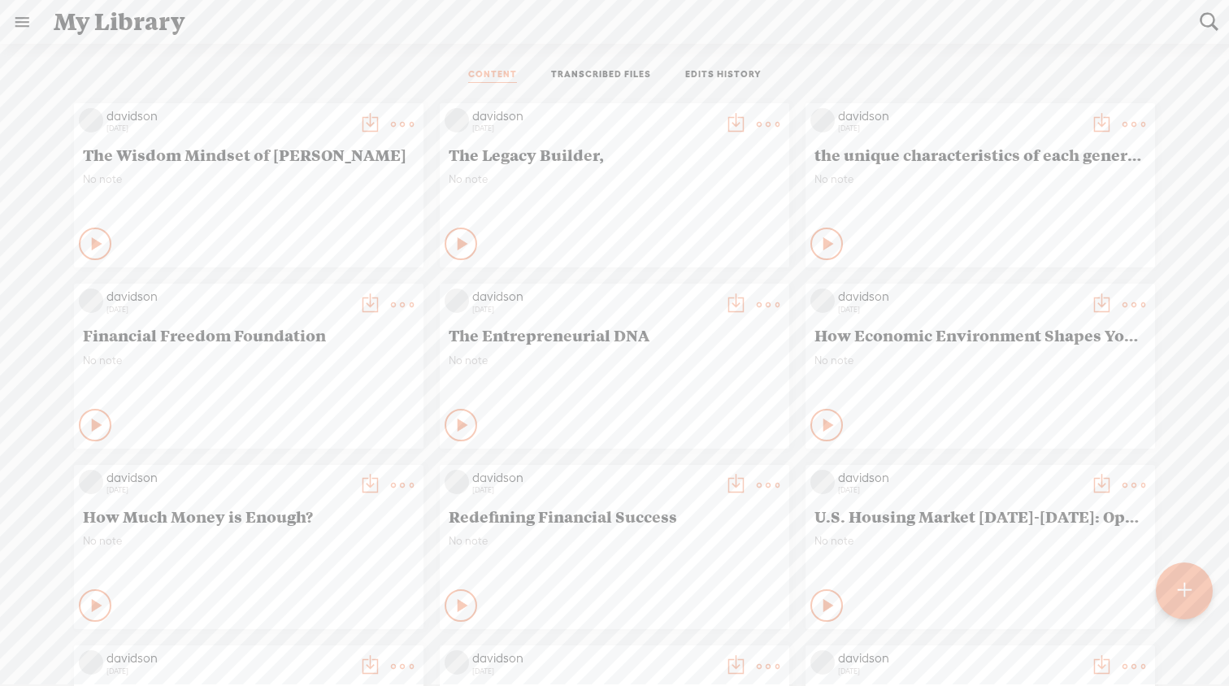
click at [763, 130] on t at bounding box center [768, 124] width 23 height 23
click at [719, 297] on link "Download as..." at bounding box center [691, 290] width 163 height 37
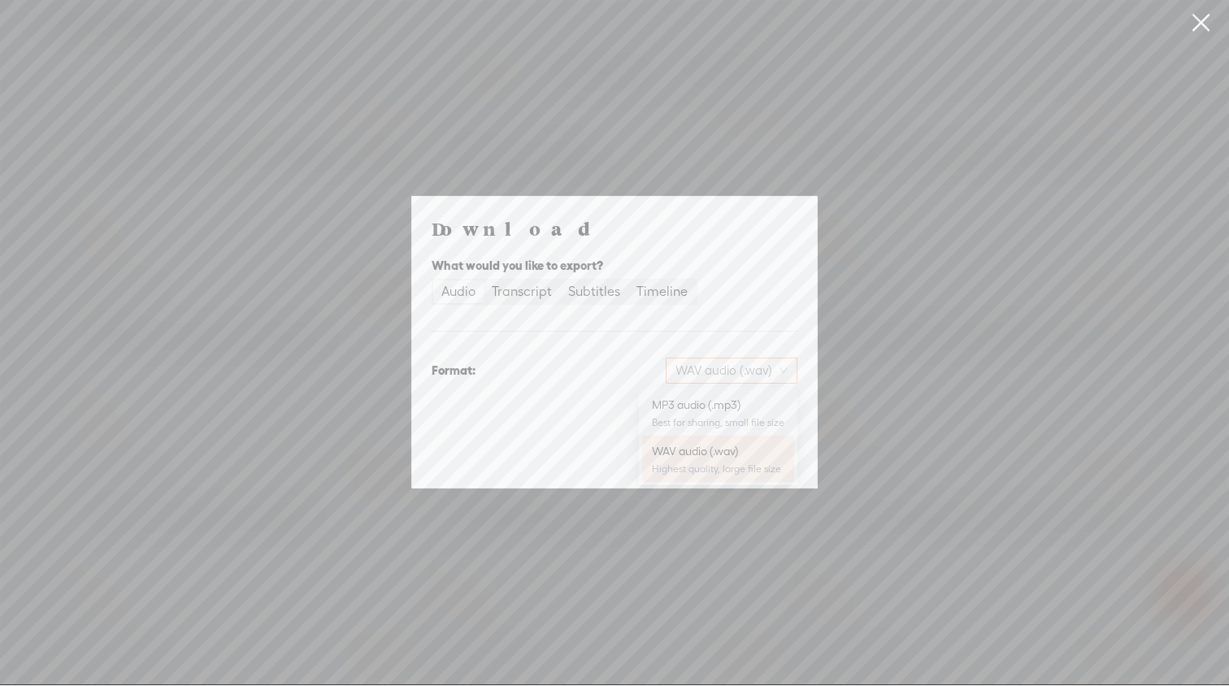
click at [793, 372] on div "WAV audio (.wav)" at bounding box center [732, 371] width 132 height 26
click at [772, 407] on div "MP3 audio (.mp3)" at bounding box center [718, 405] width 133 height 16
click at [457, 294] on div "Audio" at bounding box center [458, 291] width 34 height 23
click at [433, 280] on input "Audio" at bounding box center [433, 280] width 0 height 0
click at [784, 465] on button "Download" at bounding box center [756, 455] width 83 height 26
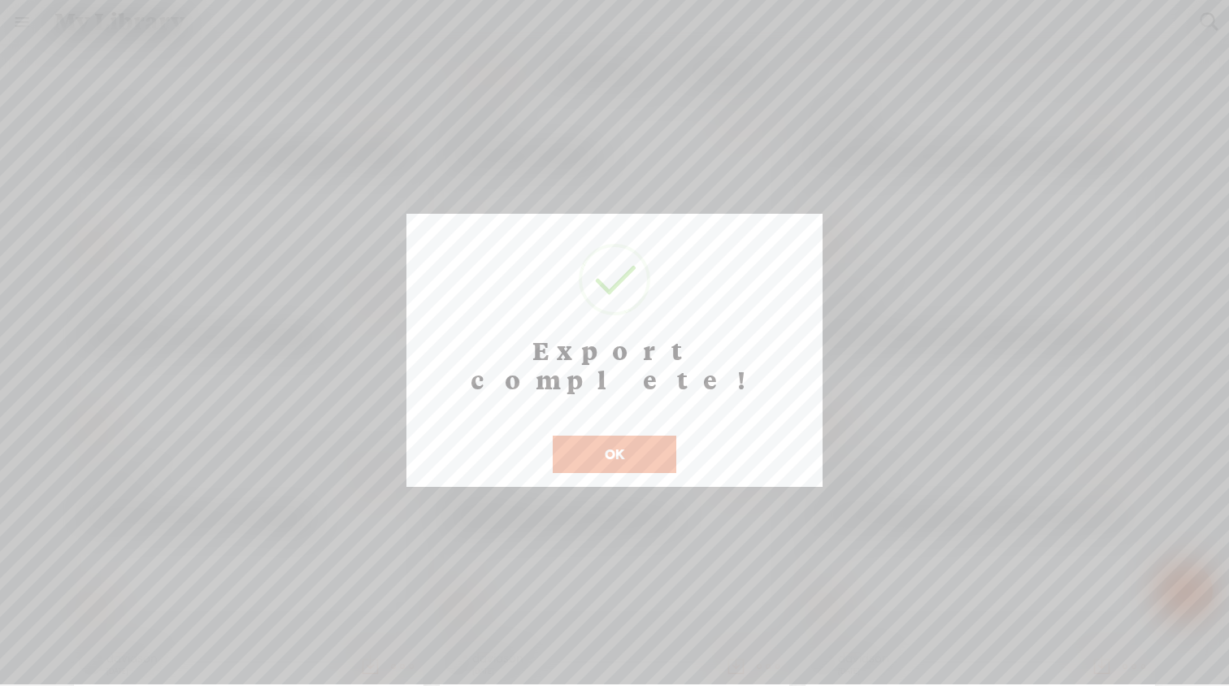
click at [633, 438] on button "OK" at bounding box center [615, 454] width 124 height 37
